Goal: Transaction & Acquisition: Purchase product/service

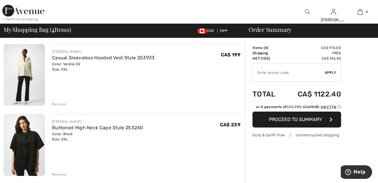
scroll to position [113, 0]
click at [61, 105] on div "Remove" at bounding box center [59, 104] width 14 height 5
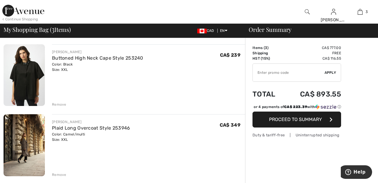
click at [63, 104] on div "Remove" at bounding box center [59, 104] width 14 height 5
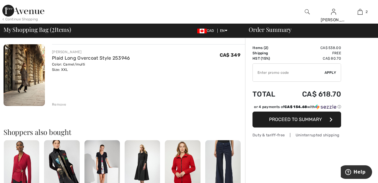
click at [61, 106] on div "Remove" at bounding box center [59, 104] width 14 height 5
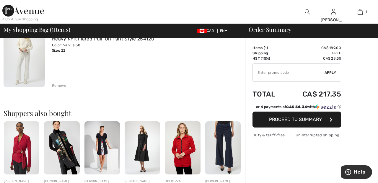
scroll to position [61, 0]
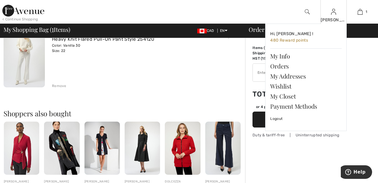
click at [334, 15] on img at bounding box center [333, 11] width 5 height 7
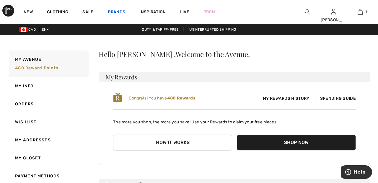
click at [116, 10] on link "Brands" at bounding box center [117, 12] width 18 height 6
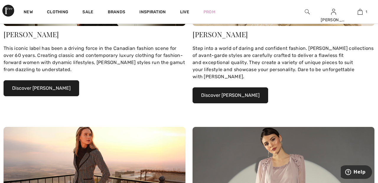
scroll to position [142, 0]
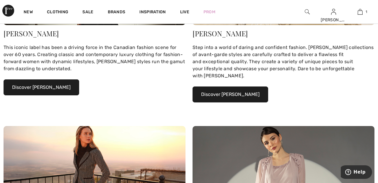
click at [59, 87] on button "Discover [PERSON_NAME]" at bounding box center [42, 87] width 76 height 16
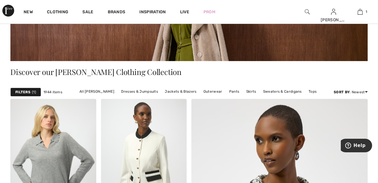
scroll to position [94, 0]
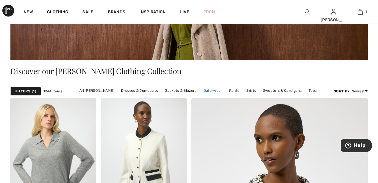
click at [212, 90] on link "Outerwear" at bounding box center [213, 91] width 25 height 8
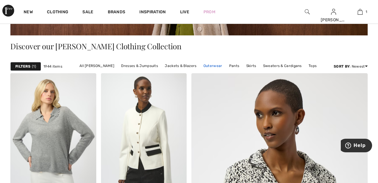
scroll to position [122, 0]
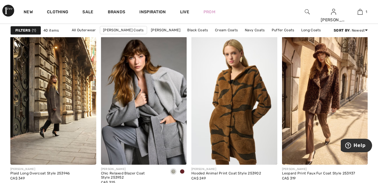
scroll to position [375, 0]
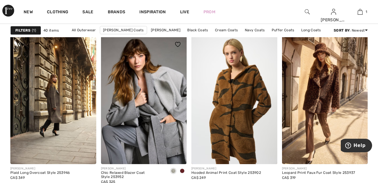
click at [163, 109] on img at bounding box center [144, 100] width 86 height 129
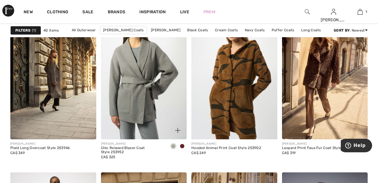
scroll to position [404, 0]
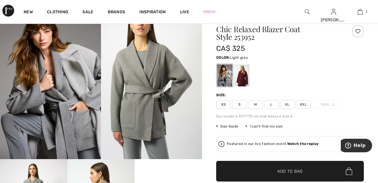
scroll to position [26, 0]
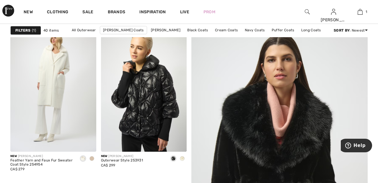
scroll to position [64, 0]
click at [62, 91] on img at bounding box center [53, 87] width 86 height 129
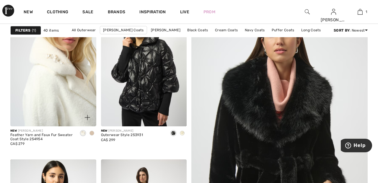
scroll to position [93, 0]
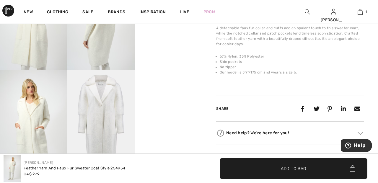
scroll to position [218, 0]
click at [105, 100] on img at bounding box center [100, 120] width 67 height 101
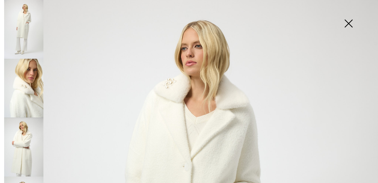
scroll to position [0, 0]
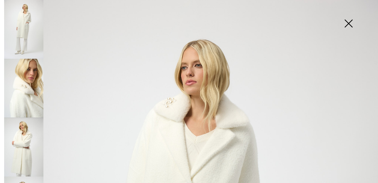
click at [348, 25] on img at bounding box center [349, 24] width 30 height 30
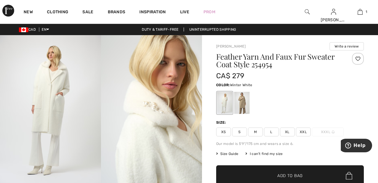
scroll to position [1, 0]
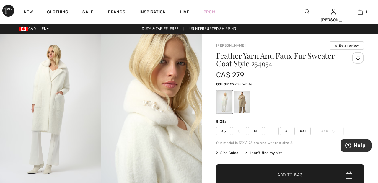
click at [246, 98] on div at bounding box center [241, 102] width 15 height 22
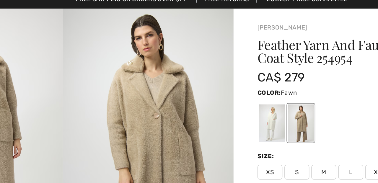
scroll to position [0, 0]
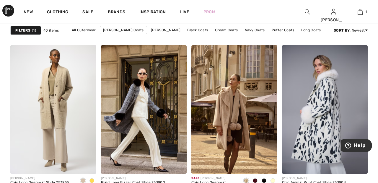
scroll to position [528, 0]
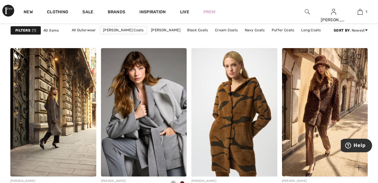
click at [328, 104] on img at bounding box center [325, 112] width 86 height 129
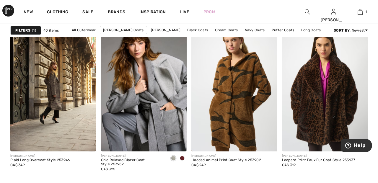
scroll to position [391, 0]
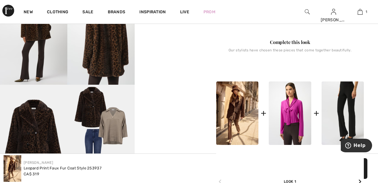
scroll to position [202, 0]
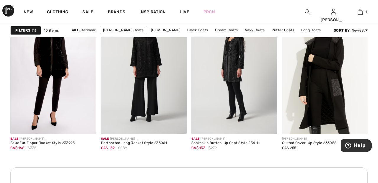
scroll to position [1822, 0]
click at [364, 105] on img at bounding box center [325, 69] width 86 height 129
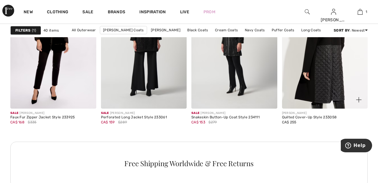
scroll to position [1851, 0]
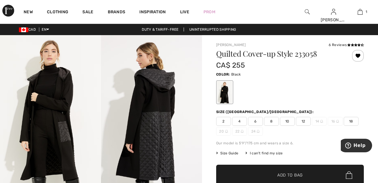
click at [320, 62] on div "CA$ 255" at bounding box center [277, 65] width 123 height 11
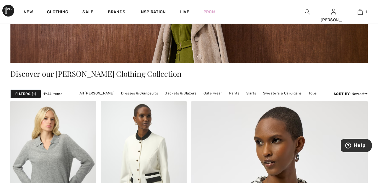
scroll to position [91, 0]
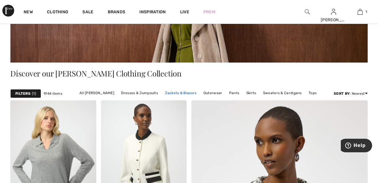
click at [180, 91] on link "Jackets & Blazers" at bounding box center [181, 93] width 38 height 8
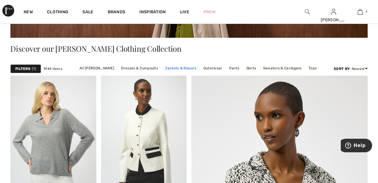
scroll to position [120, 0]
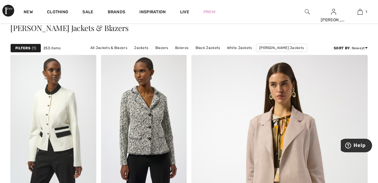
scroll to position [38, 0]
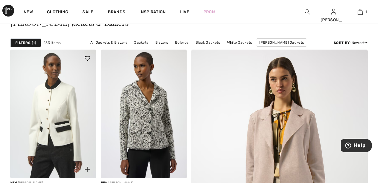
click at [61, 100] on img at bounding box center [53, 114] width 86 height 129
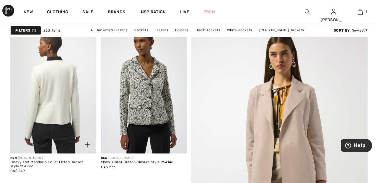
scroll to position [66, 0]
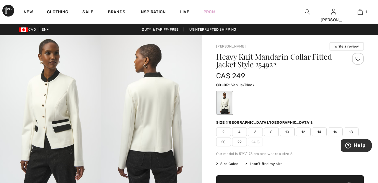
click at [358, 55] on div at bounding box center [358, 59] width 12 height 12
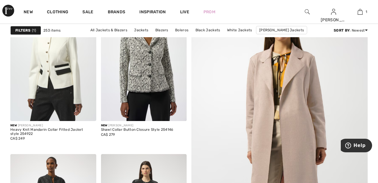
scroll to position [94, 0]
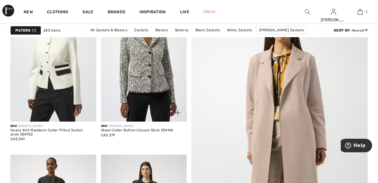
click at [166, 75] on img at bounding box center [144, 57] width 86 height 129
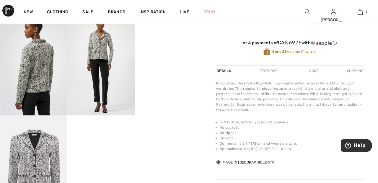
click at [178, 48] on video "Your browser does not support the video tag." at bounding box center [168, 31] width 67 height 34
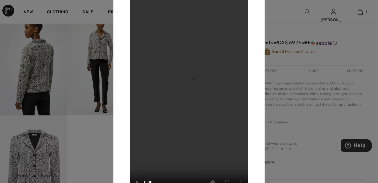
scroll to position [172, 0]
click at [295, 10] on div at bounding box center [189, 91] width 378 height 183
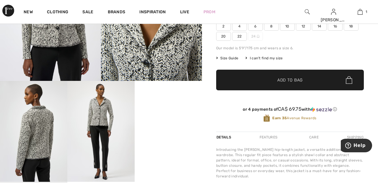
scroll to position [105, 0]
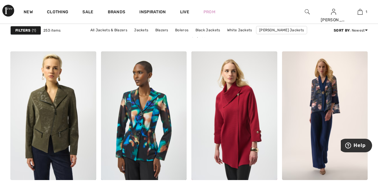
scroll to position [906, 0]
click at [246, 99] on img at bounding box center [234, 115] width 86 height 129
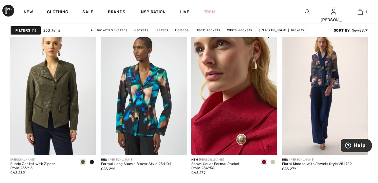
scroll to position [934, 0]
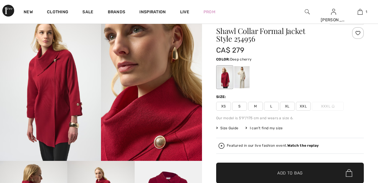
click at [248, 70] on div at bounding box center [241, 77] width 15 height 22
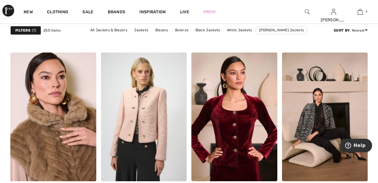
scroll to position [1999, 0]
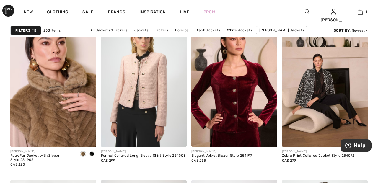
click at [321, 80] on img at bounding box center [325, 82] width 86 height 129
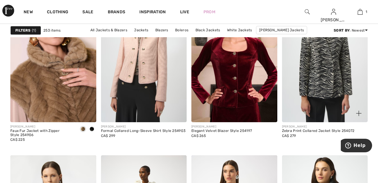
scroll to position [2061, 0]
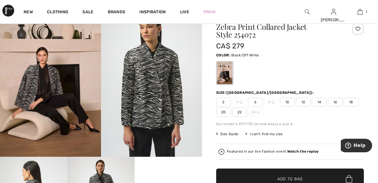
scroll to position [31, 0]
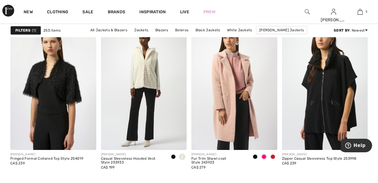
scroll to position [2192, 0]
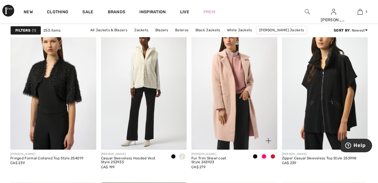
click at [231, 97] on img at bounding box center [234, 85] width 86 height 129
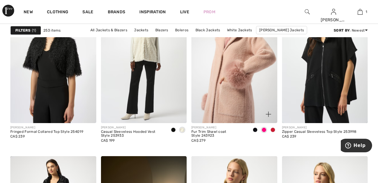
scroll to position [2220, 0]
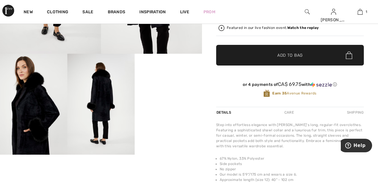
scroll to position [133, 0]
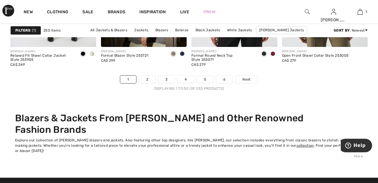
scroll to position [2453, 0]
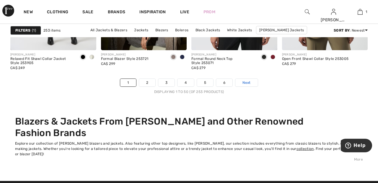
click at [255, 80] on link "Next" at bounding box center [246, 83] width 22 height 8
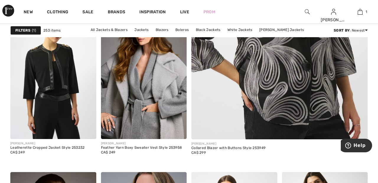
scroll to position [240, 0]
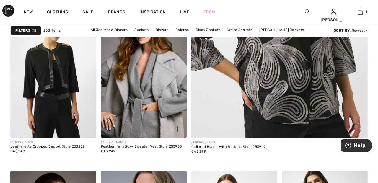
click at [173, 86] on img at bounding box center [144, 73] width 86 height 129
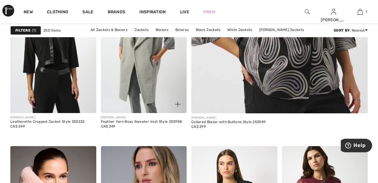
scroll to position [268, 0]
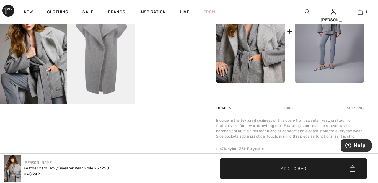
scroll to position [285, 0]
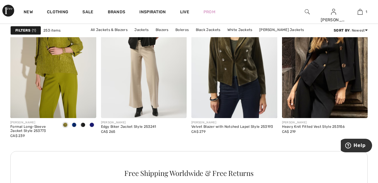
scroll to position [577, 0]
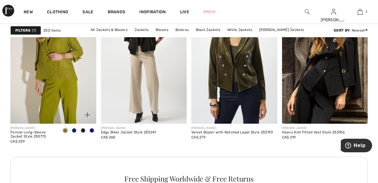
click at [65, 72] on img at bounding box center [53, 59] width 86 height 129
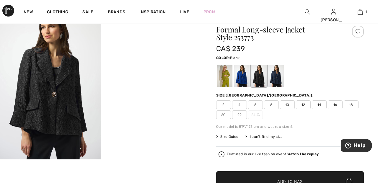
click at [259, 71] on div at bounding box center [258, 76] width 15 height 22
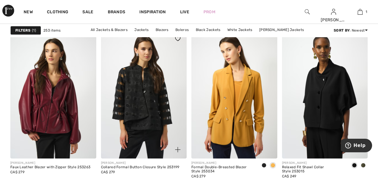
click at [158, 101] on img at bounding box center [144, 94] width 86 height 129
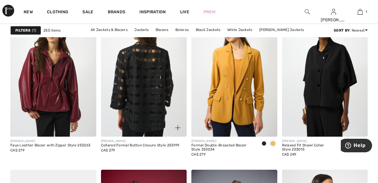
scroll to position [794, 0]
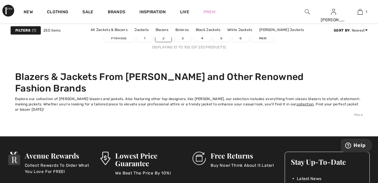
scroll to position [2495, 0]
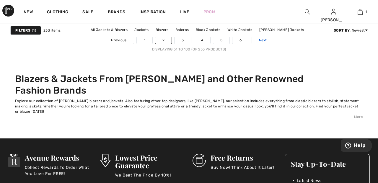
click at [268, 37] on link "Next" at bounding box center [263, 40] width 22 height 8
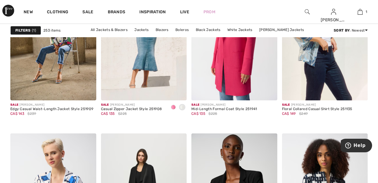
scroll to position [2240, 0]
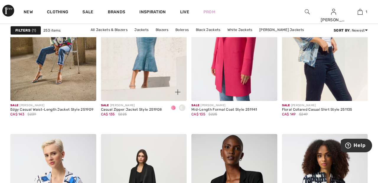
click at [151, 59] on img at bounding box center [144, 36] width 86 height 129
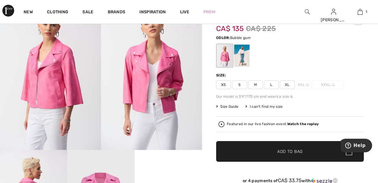
click at [245, 50] on div at bounding box center [241, 56] width 15 height 22
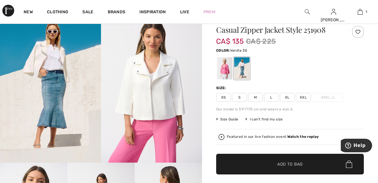
scroll to position [27, 0]
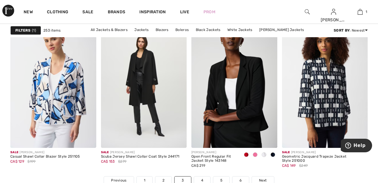
scroll to position [2355, 0]
click at [150, 69] on img at bounding box center [144, 84] width 86 height 129
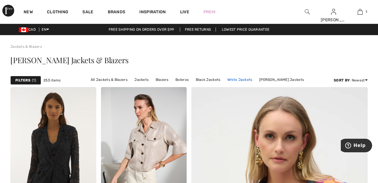
click at [245, 79] on link "White Jackets" at bounding box center [239, 80] width 31 height 8
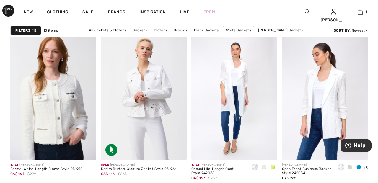
scroll to position [553, 0]
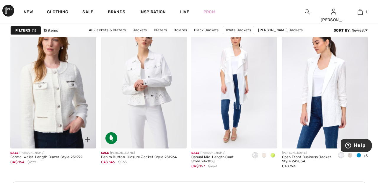
click at [64, 95] on img at bounding box center [53, 84] width 86 height 129
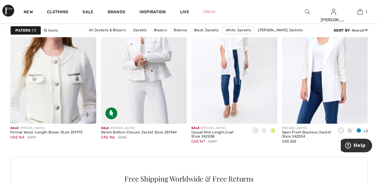
scroll to position [581, 0]
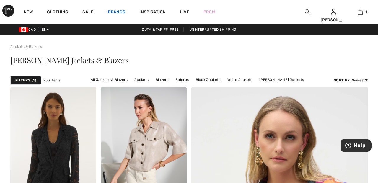
click at [118, 11] on link "Brands" at bounding box center [117, 12] width 18 height 6
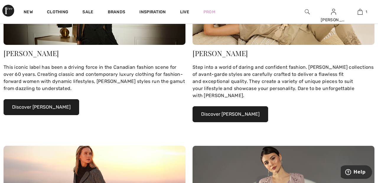
scroll to position [122, 0]
click at [58, 105] on button "Discover Joseph Ribkoff" at bounding box center [42, 107] width 76 height 16
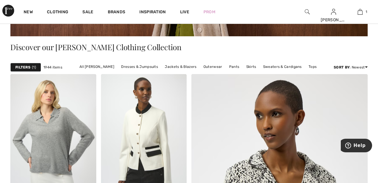
scroll to position [111, 0]
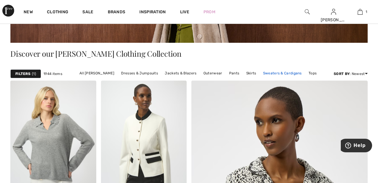
click at [283, 73] on link "Sweaters & Cardigans" at bounding box center [282, 73] width 45 height 8
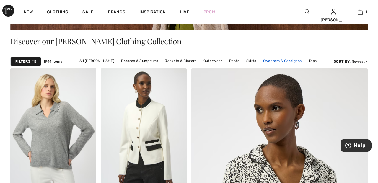
scroll to position [139, 0]
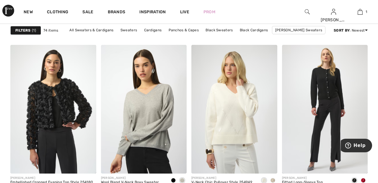
scroll to position [752, 0]
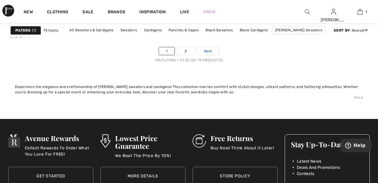
click at [213, 49] on link "Next" at bounding box center [208, 51] width 22 height 8
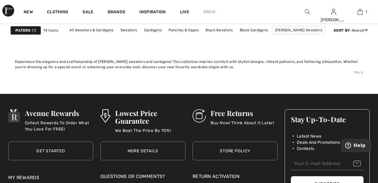
scroll to position [2513, 0]
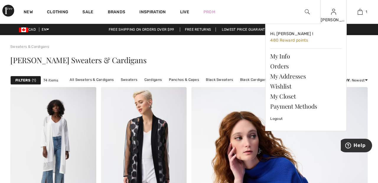
click at [335, 14] on img at bounding box center [333, 11] width 5 height 7
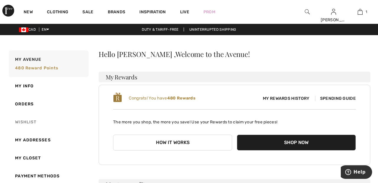
click at [30, 122] on link "Wishlist" at bounding box center [48, 122] width 81 height 18
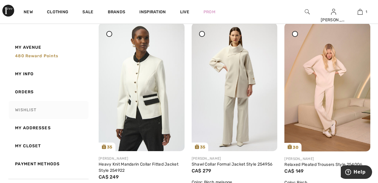
scroll to position [81, 0]
click at [148, 82] on img at bounding box center [142, 86] width 86 height 128
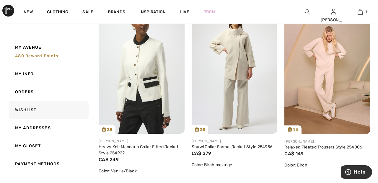
scroll to position [110, 0]
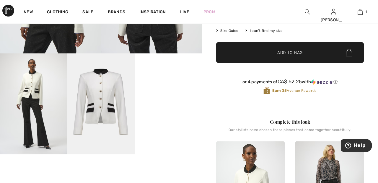
scroll to position [134, 0]
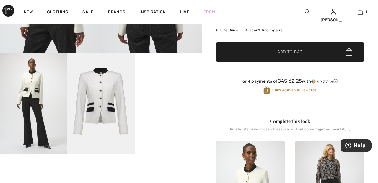
click at [173, 87] on video "Your browser does not support the video tag." at bounding box center [168, 70] width 67 height 34
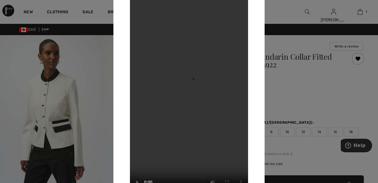
scroll to position [0, 0]
click at [334, 94] on div at bounding box center [189, 91] width 378 height 183
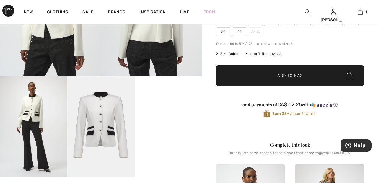
scroll to position [111, 0]
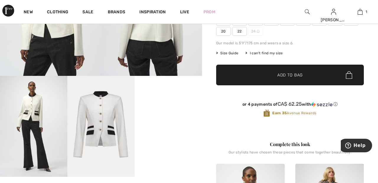
click at [102, 117] on img at bounding box center [100, 126] width 67 height 101
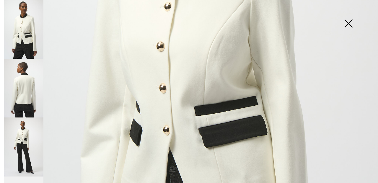
scroll to position [217, 0]
click at [25, 87] on img at bounding box center [23, 88] width 39 height 59
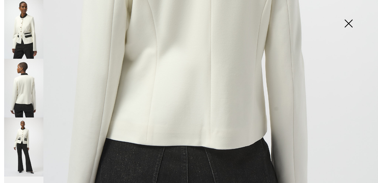
scroll to position [291, 0]
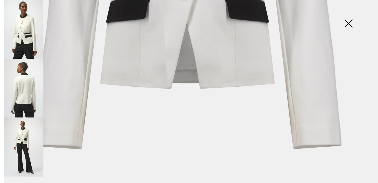
scroll to position [315, 0]
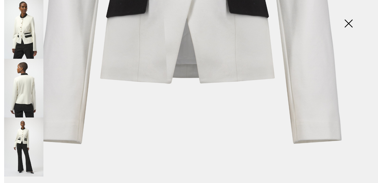
click at [23, 136] on img at bounding box center [23, 147] width 39 height 59
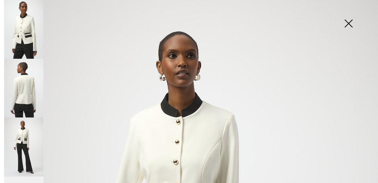
scroll to position [0, 0]
click at [346, 23] on img at bounding box center [349, 24] width 30 height 30
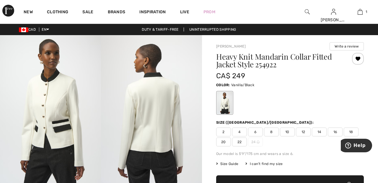
click at [357, 63] on div at bounding box center [358, 59] width 12 height 12
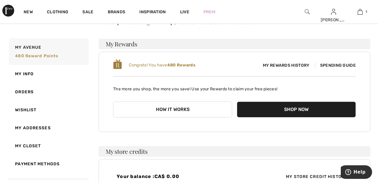
scroll to position [33, 0]
click at [361, 12] on img at bounding box center [360, 11] width 5 height 7
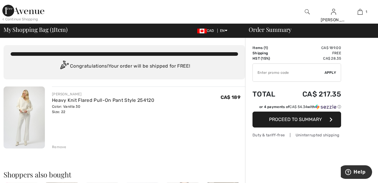
click at [158, 32] on div "My Shopping Bag ( 1 Item) CAD EN English Français" at bounding box center [123, 31] width 238 height 8
click at [32, 12] on img at bounding box center [23, 11] width 42 height 12
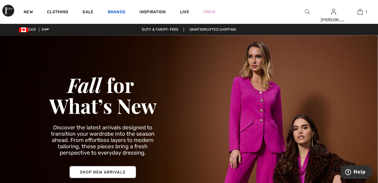
click at [117, 12] on link "Brands" at bounding box center [117, 12] width 18 height 6
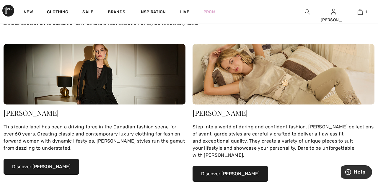
scroll to position [105, 0]
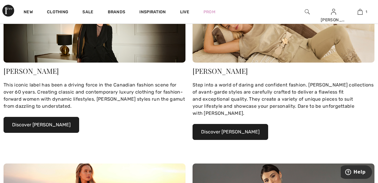
click at [59, 125] on button "Discover Joseph Ribkoff" at bounding box center [42, 125] width 76 height 16
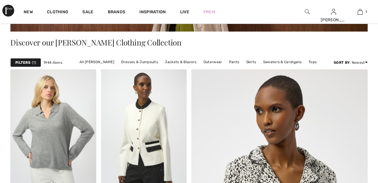
scroll to position [123, 0]
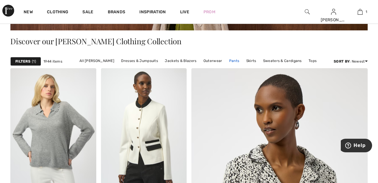
click at [232, 60] on link "Pants" at bounding box center [234, 61] width 16 height 8
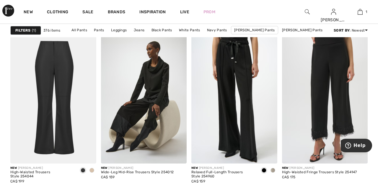
scroll to position [374, 0]
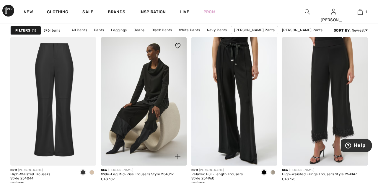
click at [154, 93] on img at bounding box center [144, 101] width 86 height 129
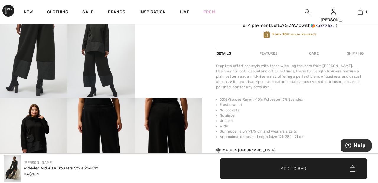
scroll to position [189, 0]
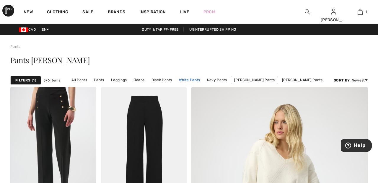
click at [198, 79] on link "White Pants" at bounding box center [189, 80] width 27 height 8
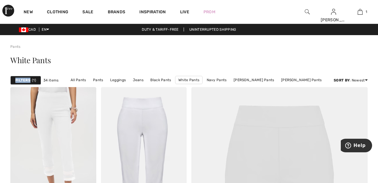
click at [194, 52] on div "White Pants" at bounding box center [188, 61] width 357 height 24
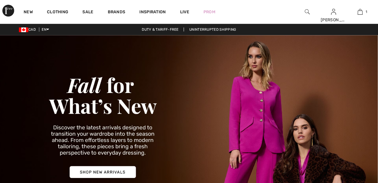
checkbox input "true"
click at [121, 12] on link "Brands" at bounding box center [117, 12] width 18 height 6
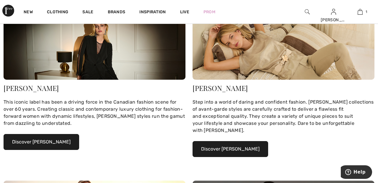
scroll to position [87, 0]
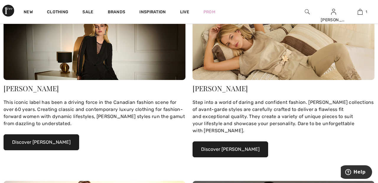
click at [62, 140] on button "Discover [PERSON_NAME]" at bounding box center [42, 142] width 76 height 16
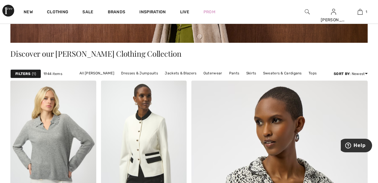
scroll to position [112, 0]
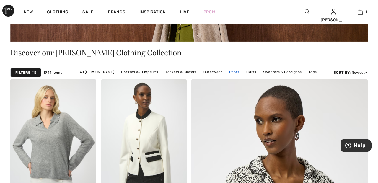
click at [234, 69] on link "Pants" at bounding box center [234, 72] width 16 height 8
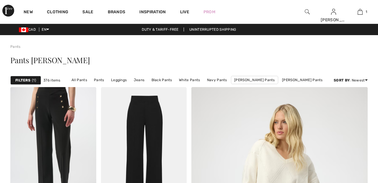
click at [34, 79] on span "1" at bounding box center [34, 80] width 4 height 5
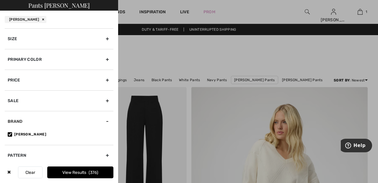
click at [110, 60] on div "Primary Color" at bounding box center [59, 59] width 109 height 21
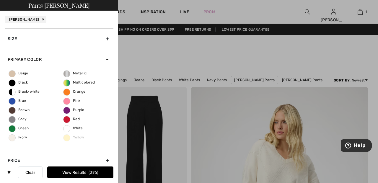
click at [15, 138] on span "Ivory" at bounding box center [18, 137] width 19 height 4
click at [0, 0] on input "Ivory" at bounding box center [0, 0] width 0 height 0
click at [16, 71] on span "Beige" at bounding box center [18, 73] width 19 height 4
click at [0, 0] on input "Beige" at bounding box center [0, 0] width 0 height 0
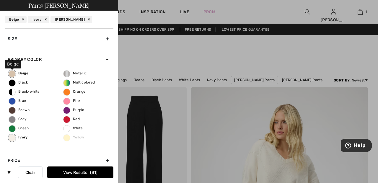
click at [100, 168] on button "View Results 81" at bounding box center [80, 173] width 66 height 12
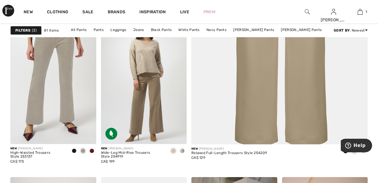
scroll to position [239, 0]
click at [155, 92] on img at bounding box center [144, 80] width 86 height 129
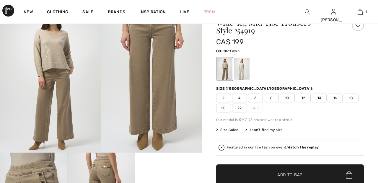
click at [245, 66] on div at bounding box center [241, 69] width 15 height 22
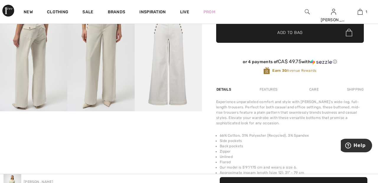
scroll to position [175, 0]
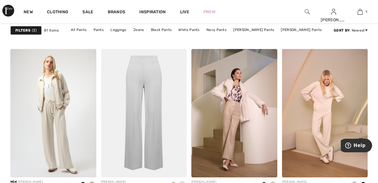
scroll to position [368, 0]
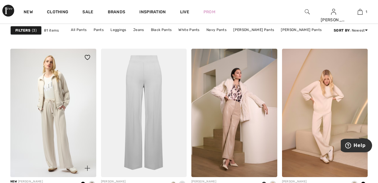
click at [64, 115] on img at bounding box center [53, 113] width 86 height 129
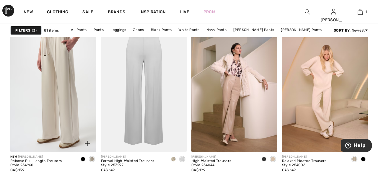
scroll to position [396, 0]
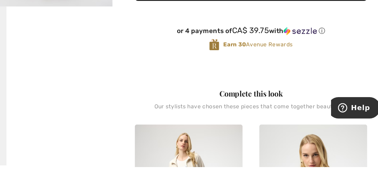
scroll to position [109, 0]
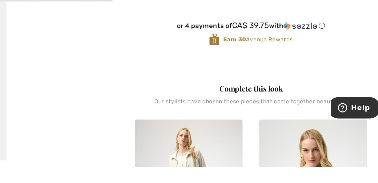
click at [170, 112] on video "Your browser does not support the video tag." at bounding box center [168, 95] width 67 height 34
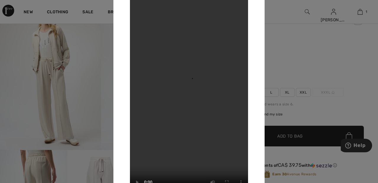
scroll to position [35, 0]
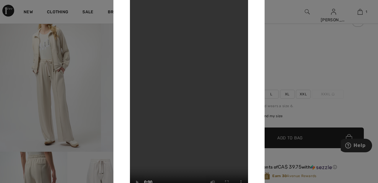
click at [317, 54] on div at bounding box center [189, 91] width 378 height 183
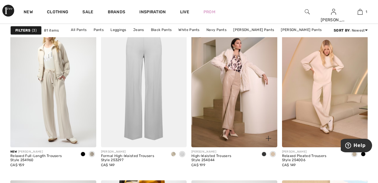
click at [240, 90] on img at bounding box center [234, 83] width 86 height 129
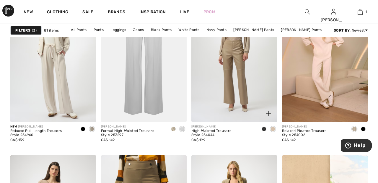
scroll to position [426, 0]
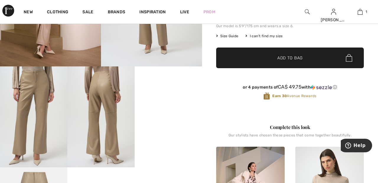
scroll to position [118, 0]
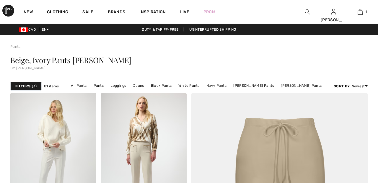
checkbox input "true"
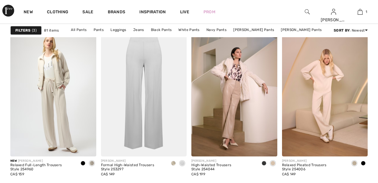
scroll to position [389, 0]
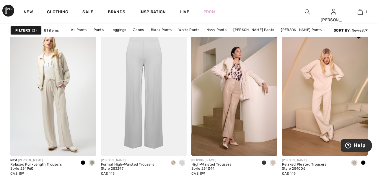
click at [327, 73] on img at bounding box center [325, 91] width 86 height 129
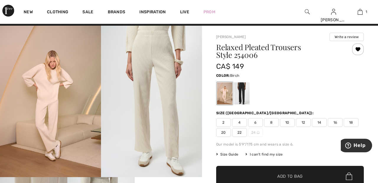
scroll to position [10, 0]
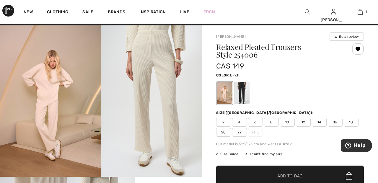
click at [242, 128] on span "22" at bounding box center [239, 132] width 15 height 9
click at [287, 174] on span "Add to Bag" at bounding box center [289, 176] width 25 height 6
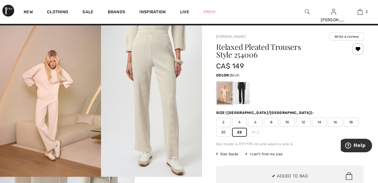
scroll to position [0, 0]
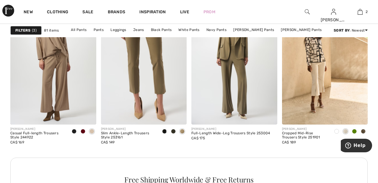
scroll to position [584, 0]
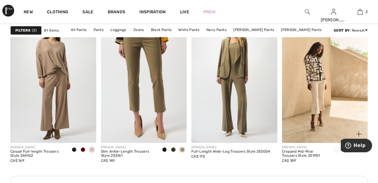
click at [319, 92] on img at bounding box center [325, 78] width 86 height 129
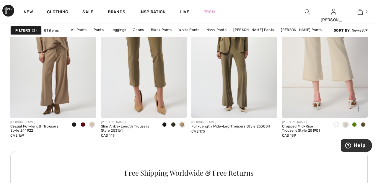
scroll to position [593, 0]
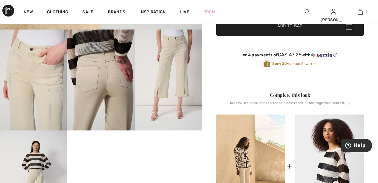
scroll to position [155, 0]
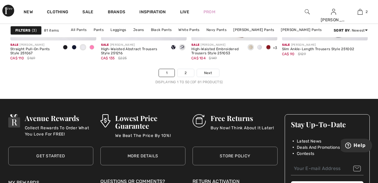
scroll to position [2468, 0]
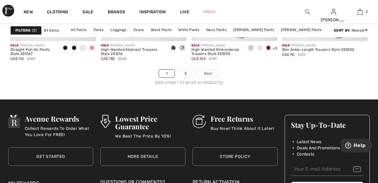
click at [215, 72] on link "Next" at bounding box center [208, 74] width 22 height 8
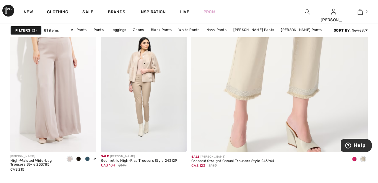
scroll to position [230, 0]
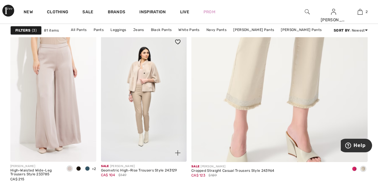
click at [159, 100] on img at bounding box center [144, 97] width 86 height 129
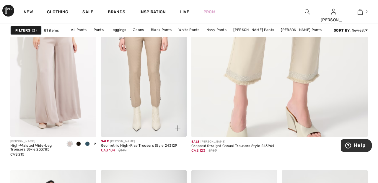
scroll to position [250, 0]
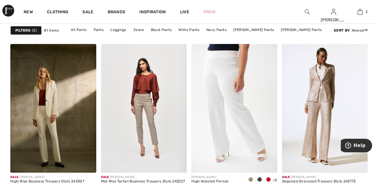
scroll to position [536, 0]
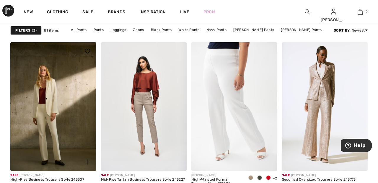
click at [56, 119] on img at bounding box center [53, 106] width 86 height 129
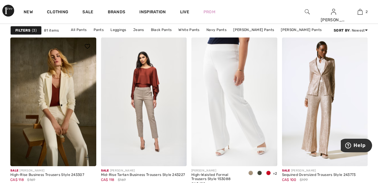
scroll to position [564, 0]
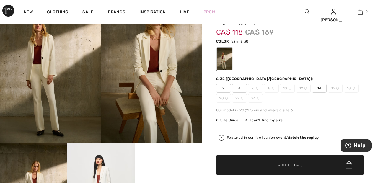
scroll to position [42, 0]
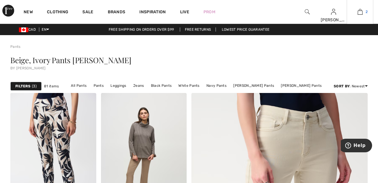
click at [362, 12] on img at bounding box center [360, 11] width 5 height 7
